Goal: Obtain resource: Obtain resource

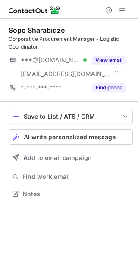
scroll to position [188, 138]
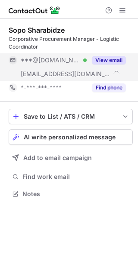
click at [115, 60] on button "View email" at bounding box center [109, 60] width 34 height 9
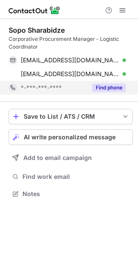
click at [110, 87] on button "Find phone" at bounding box center [109, 88] width 34 height 9
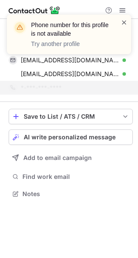
click at [124, 21] on span at bounding box center [124, 22] width 7 height 9
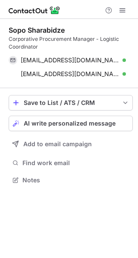
scroll to position [174, 138]
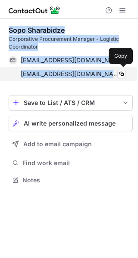
drag, startPoint x: 7, startPoint y: 28, endPoint x: 106, endPoint y: 73, distance: 107.9
click at [106, 73] on div "Sopo Sharabidze Corporative Procurement Manager - Logistic Coordinator soppikko…" at bounding box center [69, 106] width 138 height 174
copy div "Sopo Sharabidze Corporative Procurement Manager - Logistic Coordinator soppikko…"
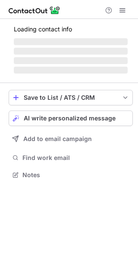
scroll to position [167, 138]
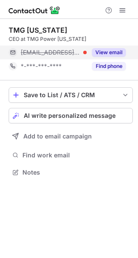
click at [114, 54] on button "View email" at bounding box center [109, 52] width 34 height 9
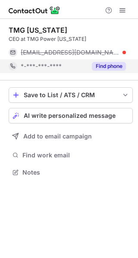
click at [109, 68] on button "Find phone" at bounding box center [109, 66] width 34 height 9
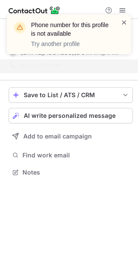
click at [124, 22] on span at bounding box center [124, 22] width 7 height 9
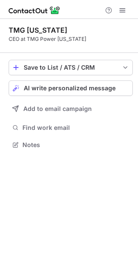
scroll to position [139, 138]
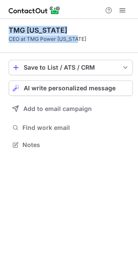
drag, startPoint x: 8, startPoint y: 29, endPoint x: 81, endPoint y: 39, distance: 74.3
click at [81, 39] on div "TMG georgia CEO at TMG Power Georgia Save to List / ATS / CRM List Select Lever…" at bounding box center [69, 88] width 138 height 139
copy div "TMG georgia CEO at TMG Power Georgia"
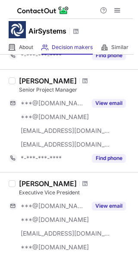
scroll to position [388, 0]
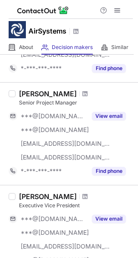
scroll to position [388, 0]
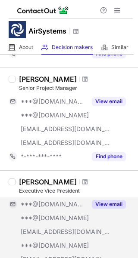
click at [108, 205] on button "View email" at bounding box center [109, 204] width 34 height 9
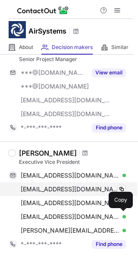
scroll to position [431, 0]
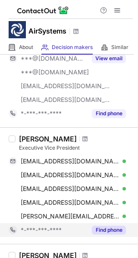
click at [110, 233] on button "Find phone" at bounding box center [109, 230] width 34 height 9
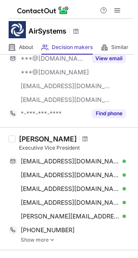
click at [53, 240] on img at bounding box center [52, 240] width 5 height 6
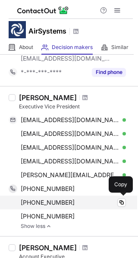
scroll to position [474, 0]
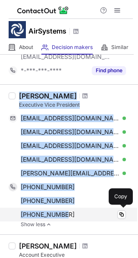
drag, startPoint x: 19, startPoint y: 95, endPoint x: 109, endPoint y: 211, distance: 147.1
click at [109, 211] on div "Melvin Pipes Executive Vice President ppipes@gmail.com Verified Copy nessaalani…" at bounding box center [74, 160] width 117 height 136
copy div "Melvin Pipes Executive Vice President ppipes@gmail.com Verified Copy nessaalani…"
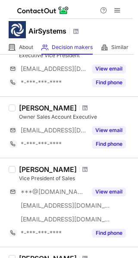
scroll to position [43, 0]
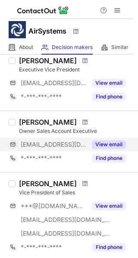
click at [110, 144] on button "View email" at bounding box center [109, 144] width 34 height 9
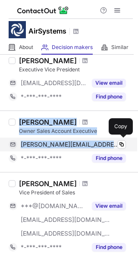
drag, startPoint x: 19, startPoint y: 121, endPoint x: 115, endPoint y: 150, distance: 100.7
click at [115, 150] on div "Ashley Kretzschmar Owner Sales Account Executive ashley.kretzschmar@texasairsys…" at bounding box center [74, 141] width 117 height 47
copy div "Ashley Kretzschmar Owner Sales Account Executive ashley.kretzschmar@texasairsyst"
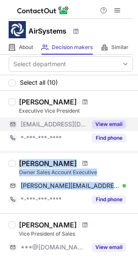
scroll to position [0, 0]
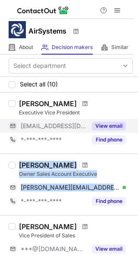
click at [112, 123] on button "View email" at bounding box center [109, 126] width 34 height 9
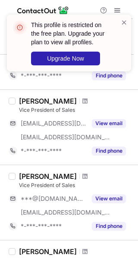
scroll to position [215, 0]
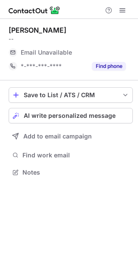
scroll to position [167, 138]
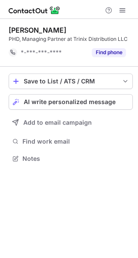
scroll to position [153, 138]
